Goal: Information Seeking & Learning: Find contact information

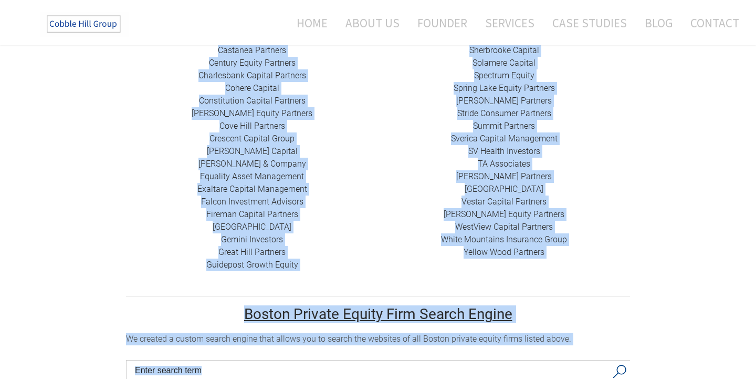
scroll to position [569, 0]
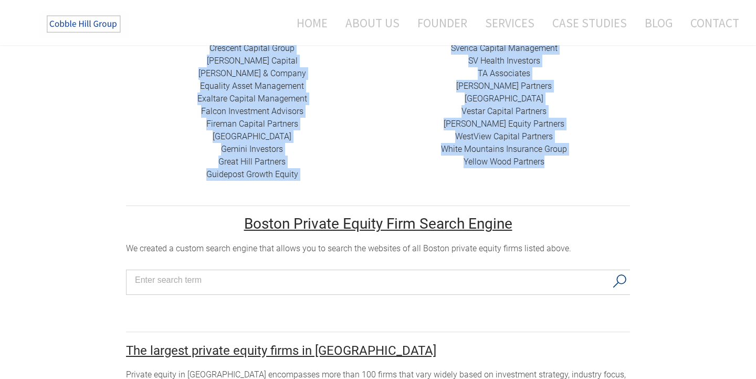
drag, startPoint x: 228, startPoint y: 202, endPoint x: 549, endPoint y: 158, distance: 323.7
copy tr "424 Capital ​ABRY Partners Advent International Alchemi Capital ​Ampersand Capi…"
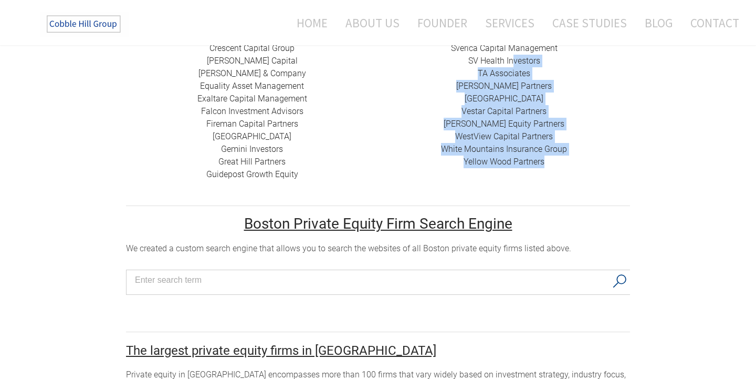
drag, startPoint x: 550, startPoint y: 149, endPoint x: 511, endPoint y: 1, distance: 153.4
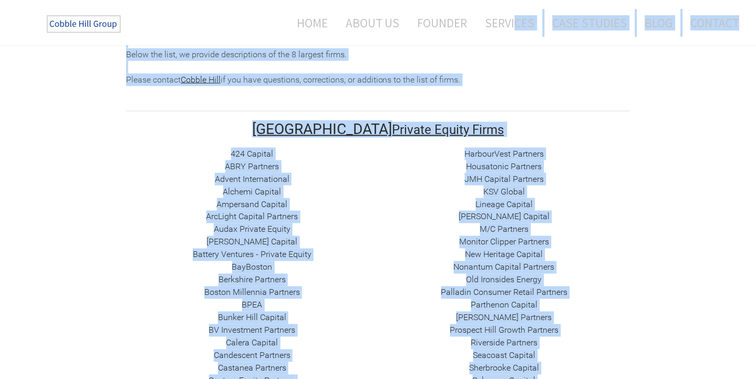
scroll to position [170, 0]
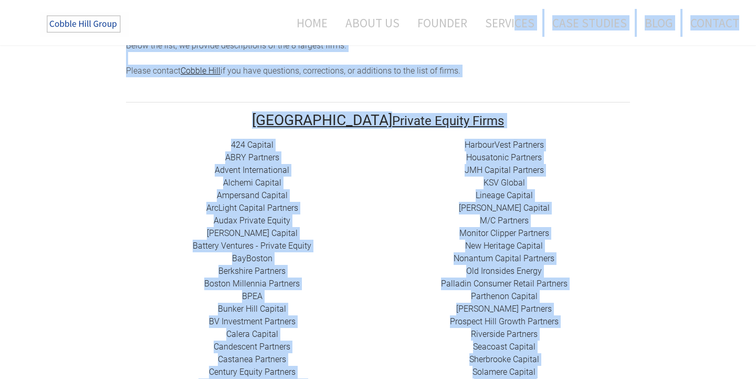
click at [255, 140] on link "424 Capital" at bounding box center [252, 145] width 43 height 10
click at [247, 152] on link "​ABRY Partners" at bounding box center [252, 157] width 54 height 10
click at [247, 165] on link "Advent International" at bounding box center [252, 170] width 75 height 10
click at [360, 22] on link "About Us" at bounding box center [373, 23] width 70 height 28
click at [203, 166] on div "424 Capital ​ABRY Partners Advent International Alchemi Capital ​Ampersand Capi…" at bounding box center [252, 359] width 252 height 441
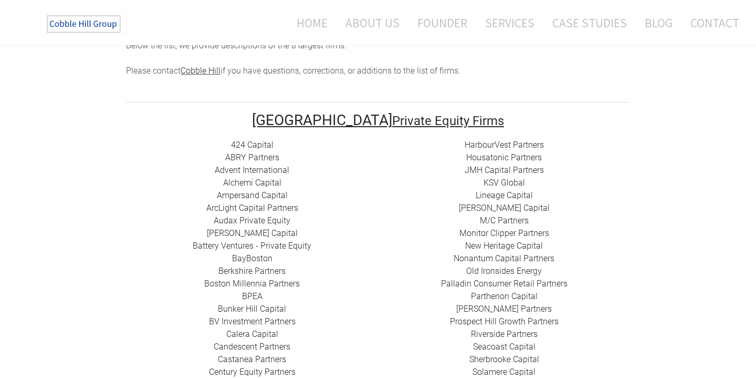
click at [242, 177] on link "Alchemi Capital" at bounding box center [252, 182] width 58 height 10
click at [243, 190] on link "​Ampersand Capital" at bounding box center [252, 195] width 71 height 10
click at [252, 203] on link "​ArcLight Capital Partners" at bounding box center [252, 208] width 92 height 10
click at [243, 215] on link "Audax Private Equity" at bounding box center [252, 220] width 77 height 10
click at [256, 228] on link "Bain Capital" at bounding box center [252, 233] width 91 height 10
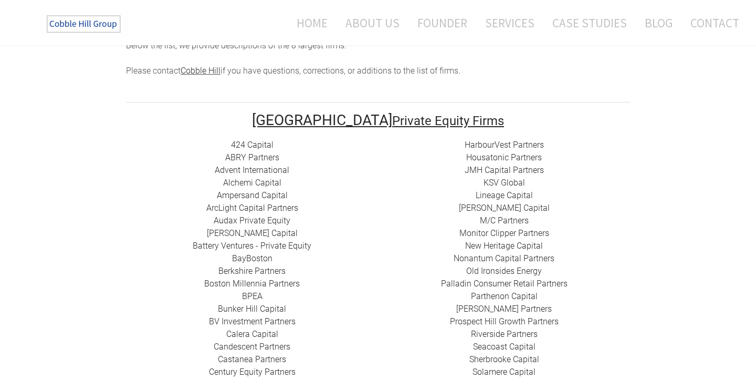
click at [246, 240] on link "Battery Ventures - Private Equity" at bounding box center [252, 245] width 119 height 10
click at [251, 253] on link "BayBoston" at bounding box center [252, 258] width 40 height 10
click at [242, 266] on link "Berkshire Partners" at bounding box center [251, 271] width 67 height 10
click at [254, 278] on link "Boston Millennia Partners" at bounding box center [252, 283] width 96 height 10
click at [246, 291] on link "BPEA" at bounding box center [252, 296] width 20 height 10
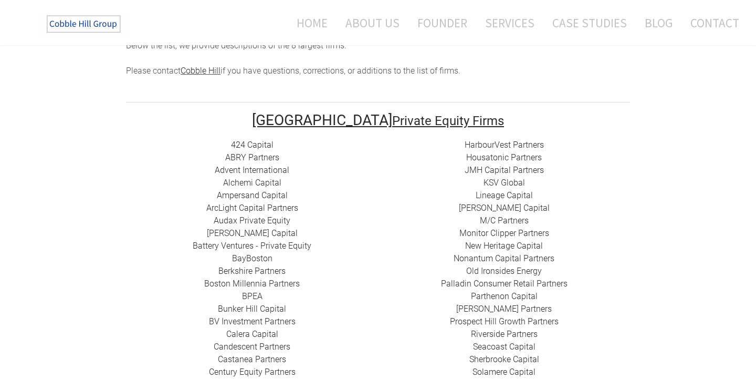
click at [265, 303] on link "​Bunker Hill Capital" at bounding box center [252, 308] width 68 height 10
